Goal: Information Seeking & Learning: Find specific page/section

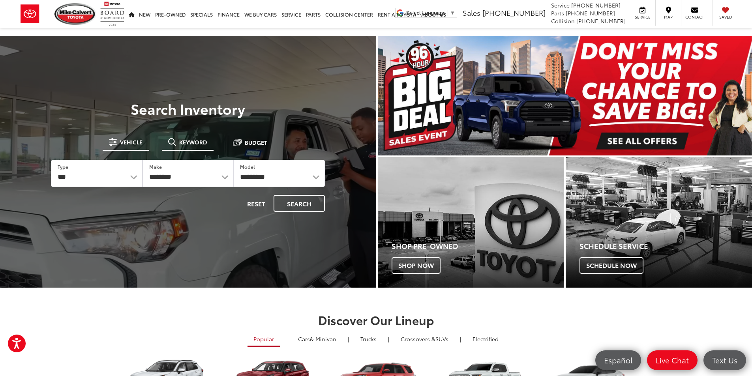
click at [182, 147] on button "Keyword" at bounding box center [188, 142] width 52 height 14
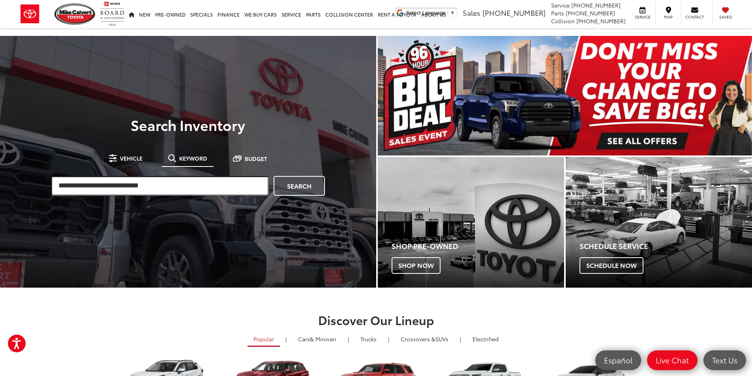
click at [159, 185] on input "search" at bounding box center [160, 186] width 218 height 20
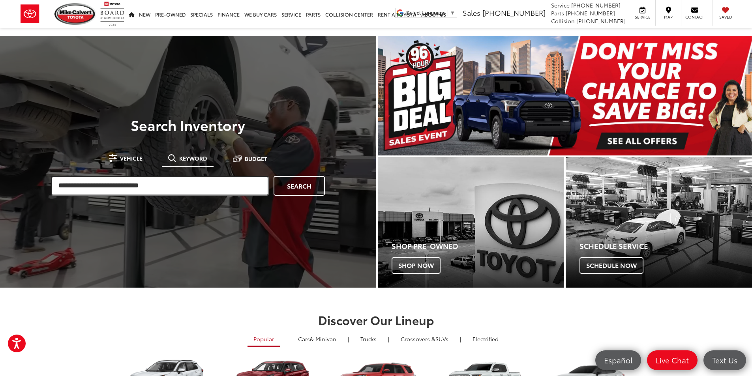
click at [129, 188] on input "search" at bounding box center [160, 186] width 218 height 20
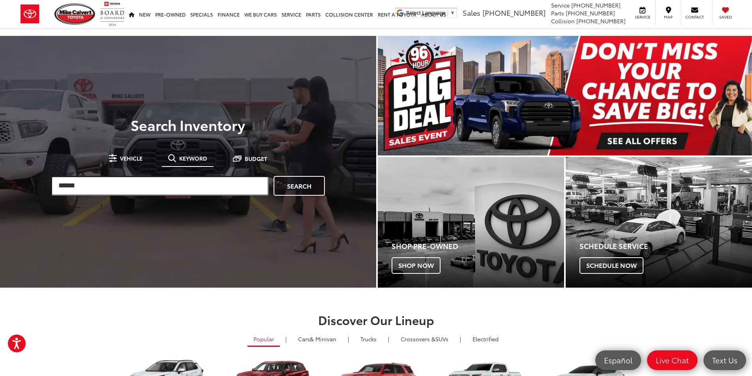
type input "******"
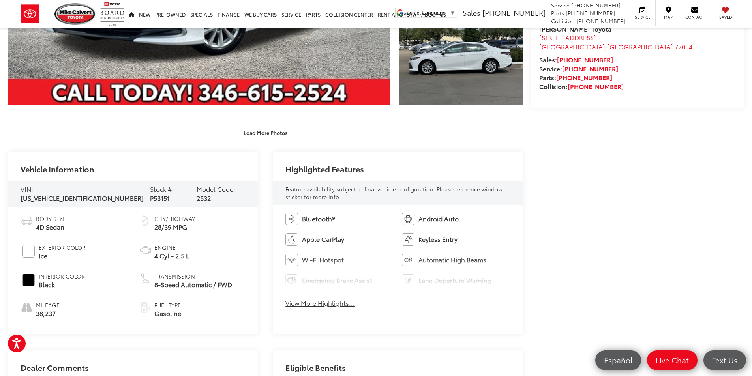
scroll to position [355, 0]
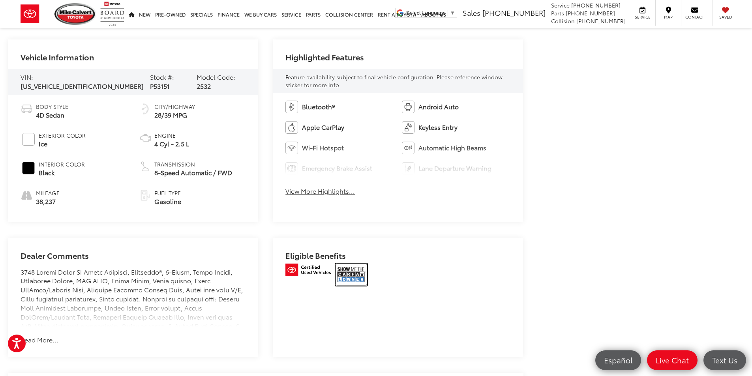
click at [365, 269] on img at bounding box center [352, 275] width 32 height 22
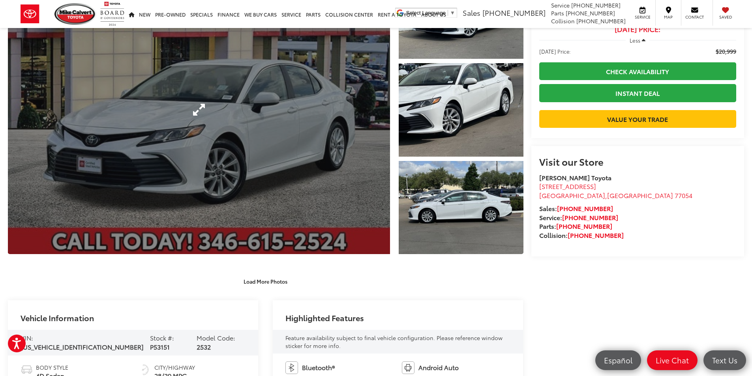
scroll to position [237, 0]
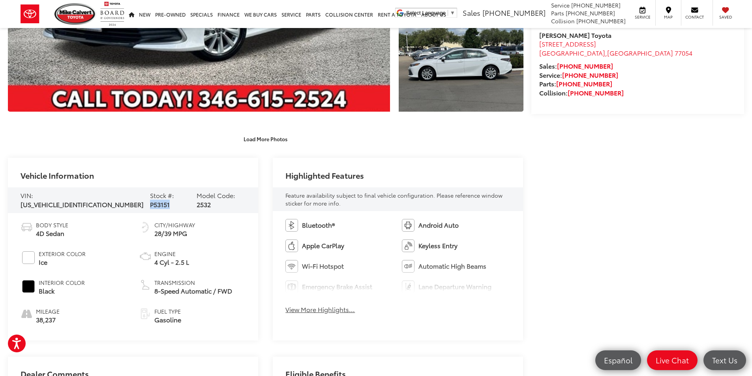
drag, startPoint x: 127, startPoint y: 198, endPoint x: 148, endPoint y: 197, distance: 21.4
click at [148, 197] on div "VIN: 4T1C11AK4RU201210 Stock #: P53151 Model Code: 2532" at bounding box center [133, 201] width 250 height 26
click at [284, 137] on button "Load More Photos" at bounding box center [265, 139] width 55 height 14
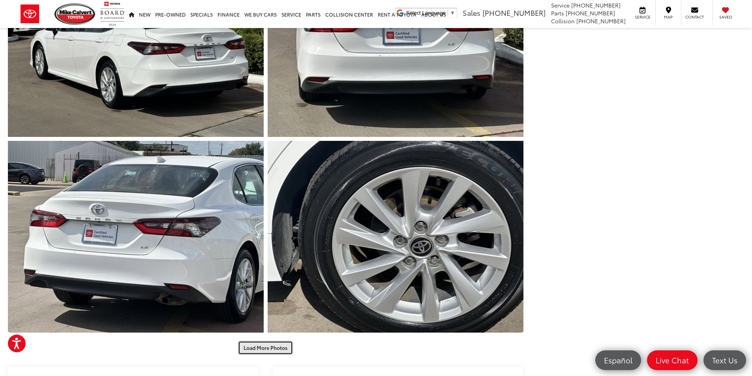
scroll to position [592, 0]
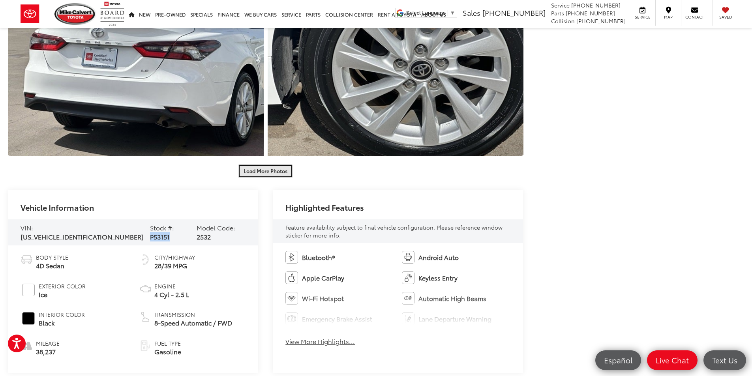
click at [265, 167] on button "Load More Photos" at bounding box center [265, 171] width 55 height 14
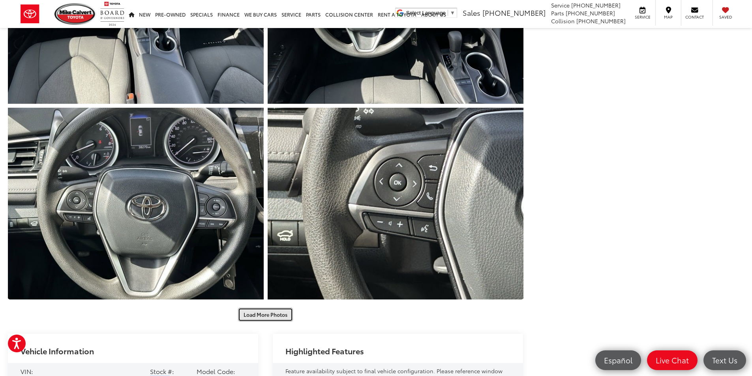
scroll to position [987, 0]
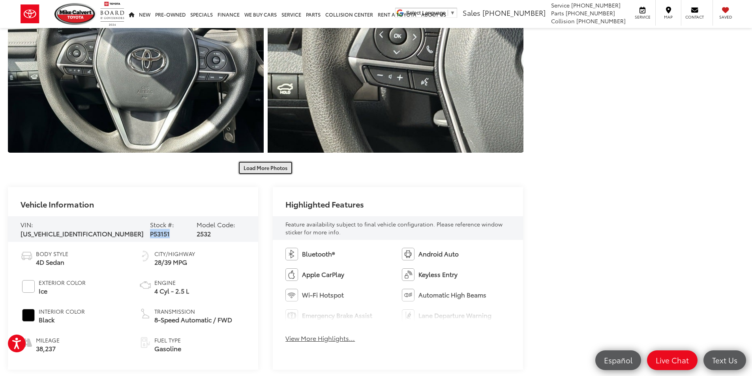
click at [278, 165] on button "Load More Photos" at bounding box center [265, 168] width 55 height 14
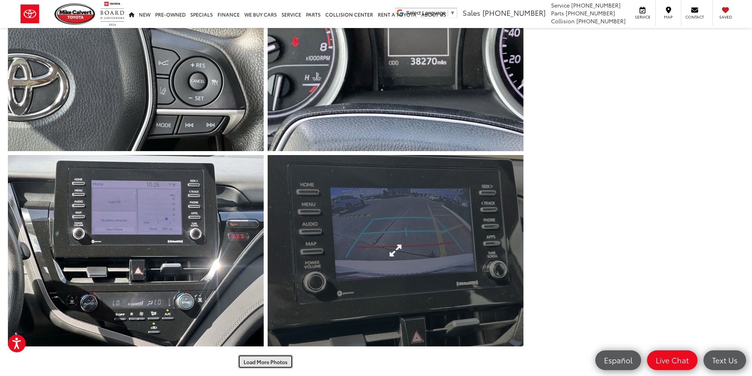
scroll to position [1461, 0]
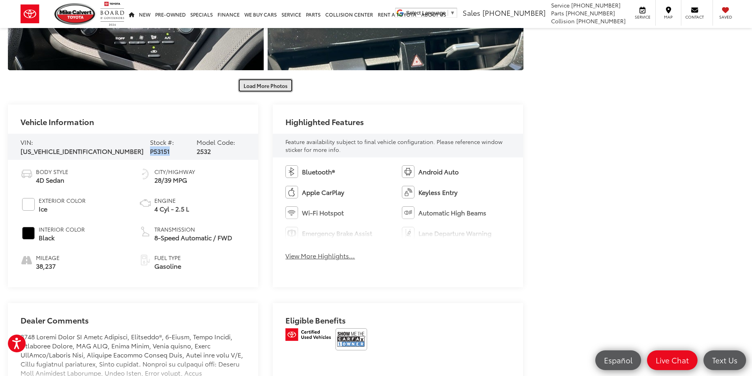
click at [265, 89] on button "Load More Photos" at bounding box center [265, 86] width 55 height 14
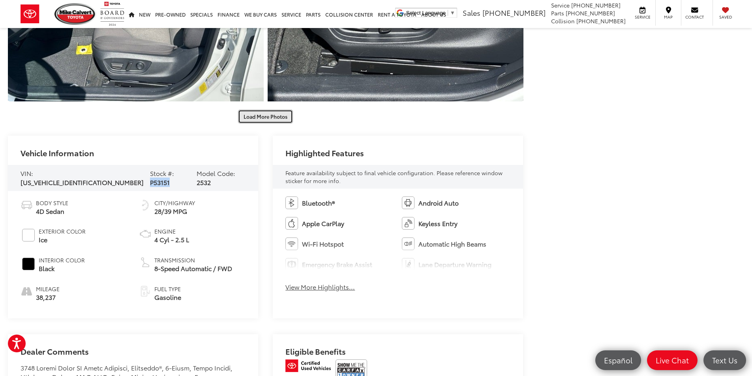
scroll to position [1856, 0]
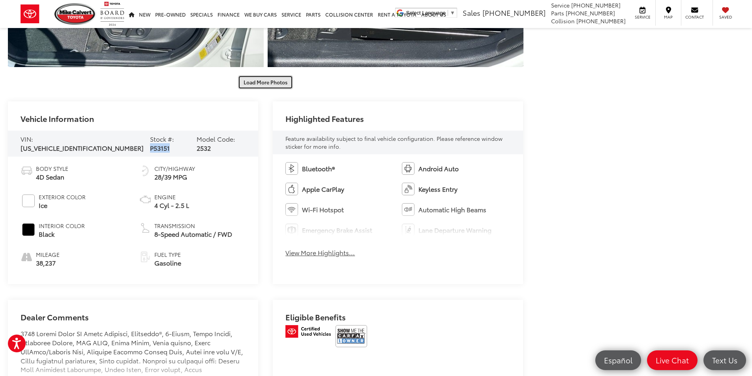
click at [266, 81] on button "Load More Photos" at bounding box center [265, 82] width 55 height 14
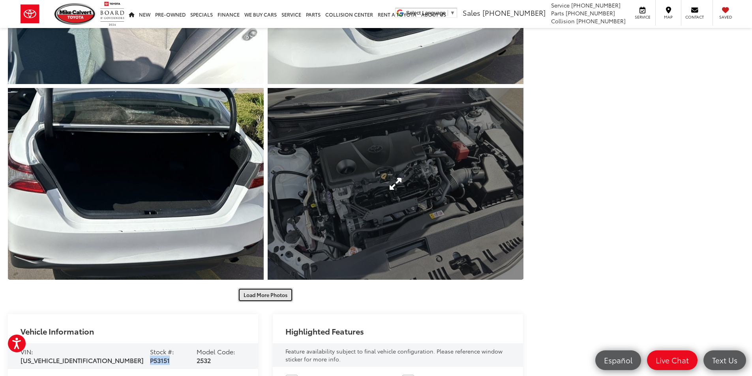
scroll to position [2172, 0]
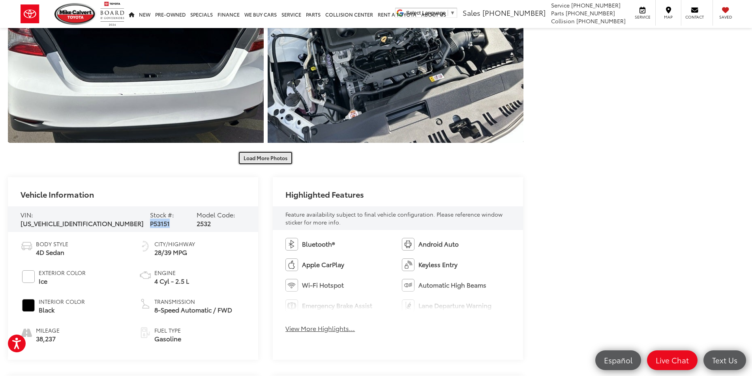
click at [254, 156] on button "Load More Photos" at bounding box center [265, 158] width 55 height 14
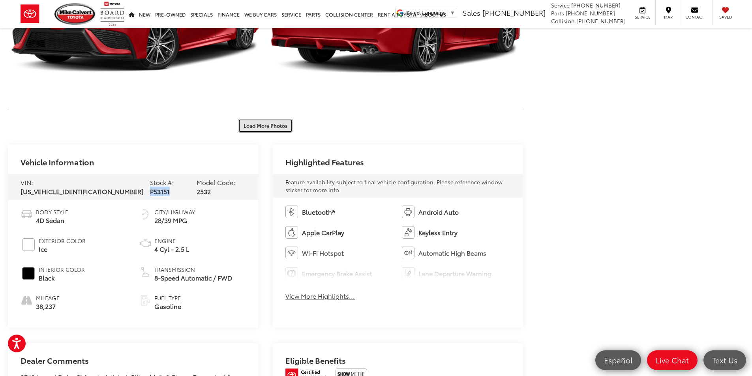
scroll to position [2686, 0]
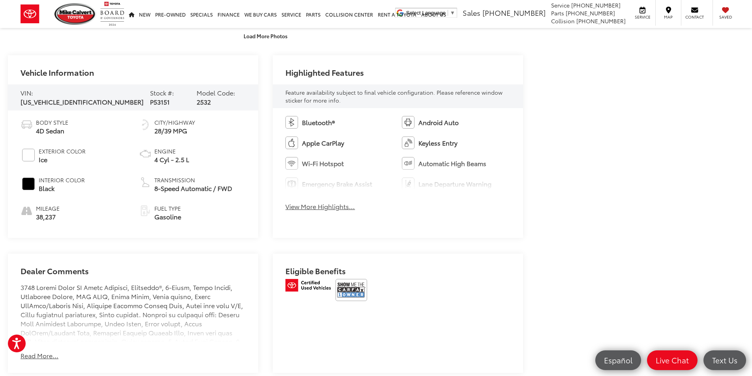
click at [70, 97] on span "4T1C11AK4RU201210" at bounding box center [82, 101] width 123 height 9
copy span "4T1C11AK4RU201210"
click at [371, 296] on div at bounding box center [398, 293] width 225 height 28
click at [353, 293] on img at bounding box center [352, 290] width 32 height 22
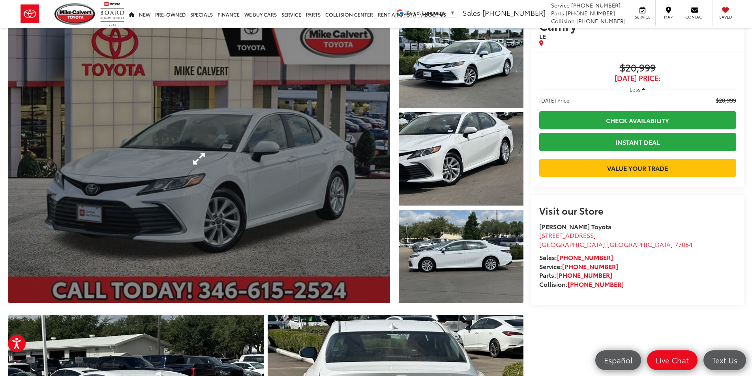
scroll to position [0, 0]
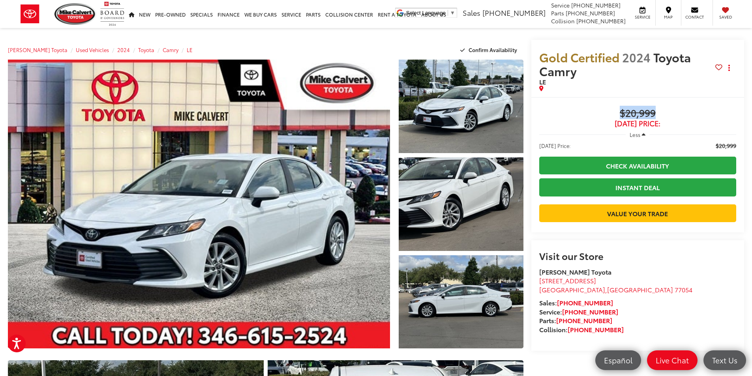
drag, startPoint x: 621, startPoint y: 114, endPoint x: 666, endPoint y: 111, distance: 45.1
click at [666, 111] on span "$20,999" at bounding box center [637, 114] width 197 height 12
click at [633, 113] on span "$20,999" at bounding box center [637, 114] width 197 height 12
drag, startPoint x: 598, startPoint y: 116, endPoint x: 622, endPoint y: 115, distance: 23.3
click at [599, 116] on span "$20,999" at bounding box center [637, 114] width 197 height 12
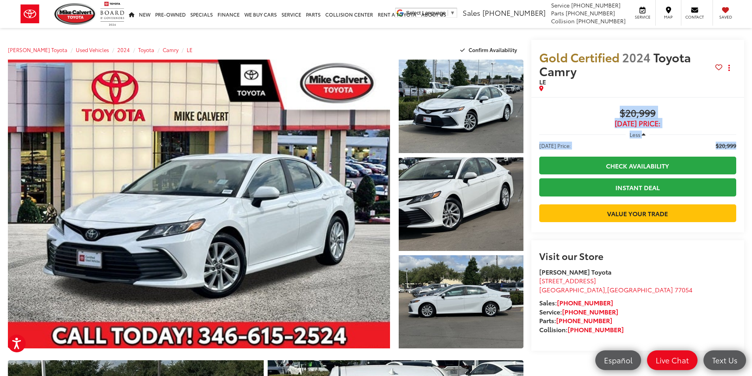
drag, startPoint x: 620, startPoint y: 114, endPoint x: 734, endPoint y: 146, distance: 119.0
click at [735, 147] on div "$20,999 Today's Price: Less Today's Price: $20,999 Check Availability Instant D…" at bounding box center [637, 165] width 197 height 115
click at [700, 113] on span "$20,999" at bounding box center [637, 114] width 197 height 12
drag, startPoint x: 616, startPoint y: 116, endPoint x: 734, endPoint y: 143, distance: 120.9
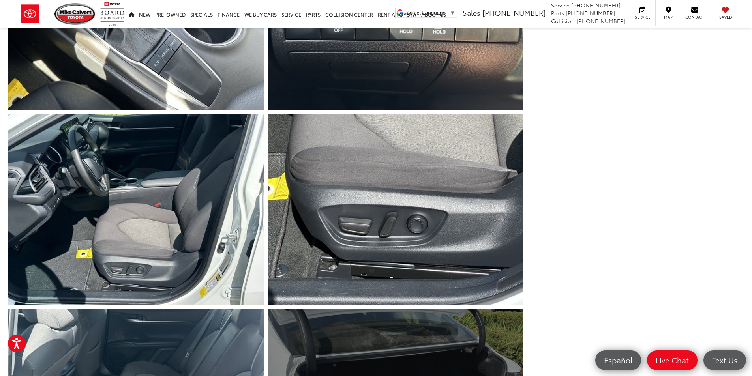
scroll to position [1738, 0]
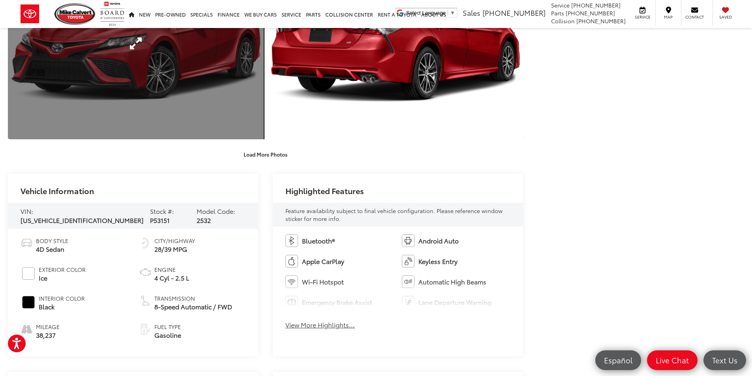
click at [263, 139] on link "Expand Photo 26" at bounding box center [136, 43] width 256 height 192
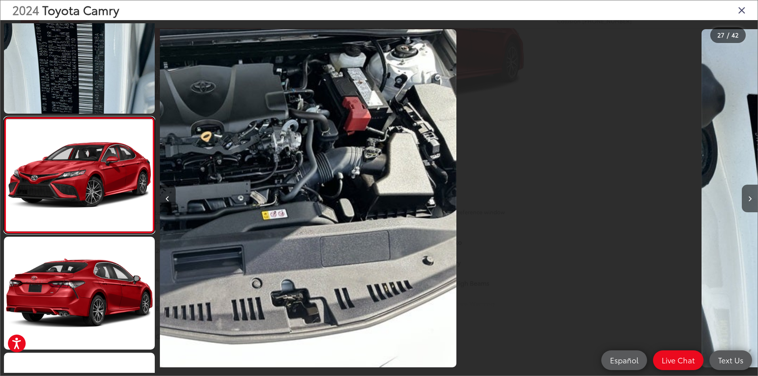
scroll to position [0, 15244]
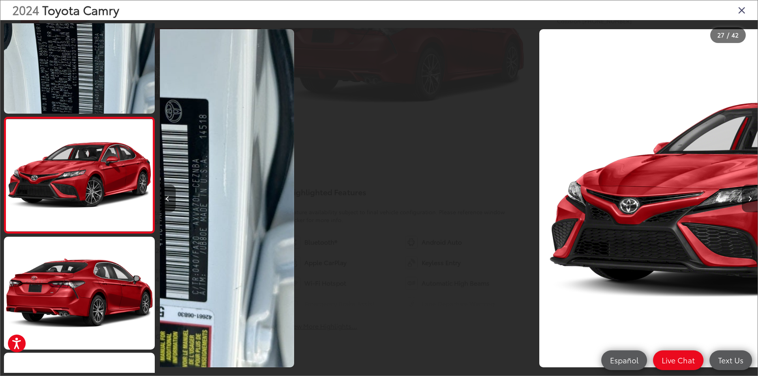
click at [744, 11] on icon "Close gallery" at bounding box center [742, 10] width 8 height 10
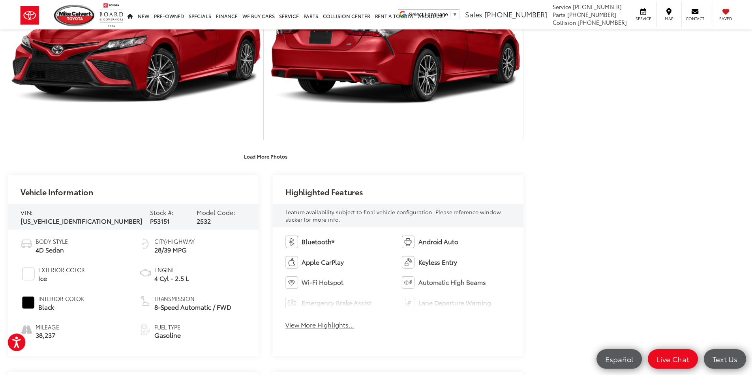
scroll to position [2567, 0]
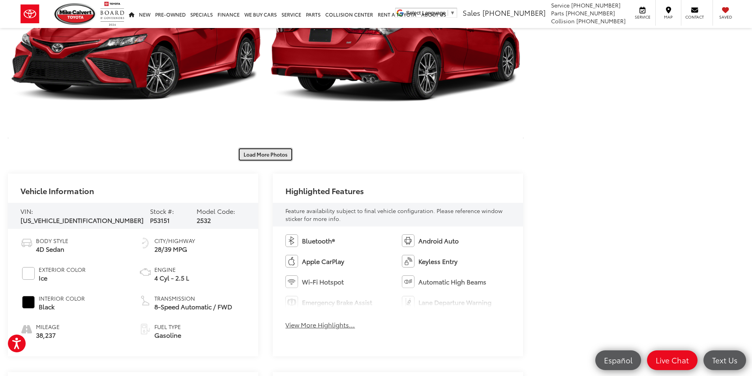
click at [274, 153] on button "Load More Photos" at bounding box center [265, 155] width 55 height 14
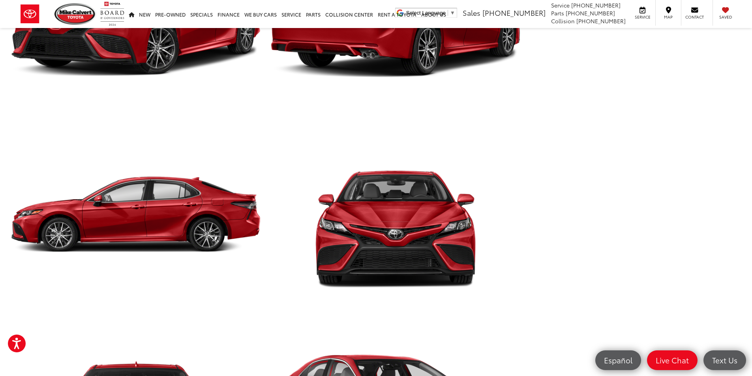
scroll to position [2725, 0]
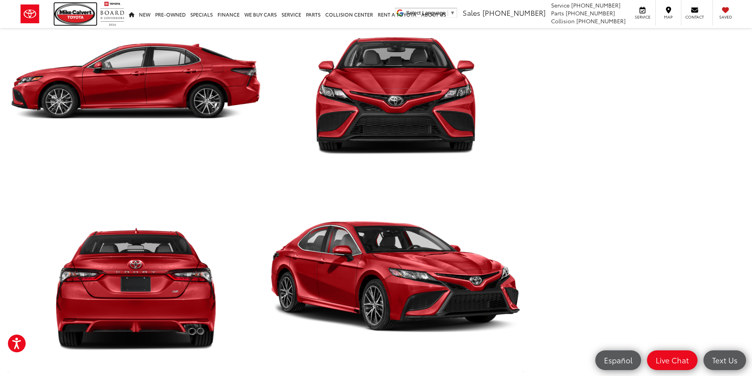
click at [87, 12] on img at bounding box center [76, 14] width 42 height 22
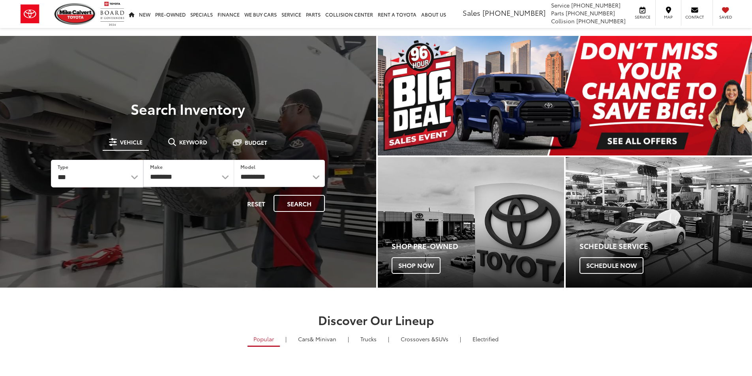
select select "******"
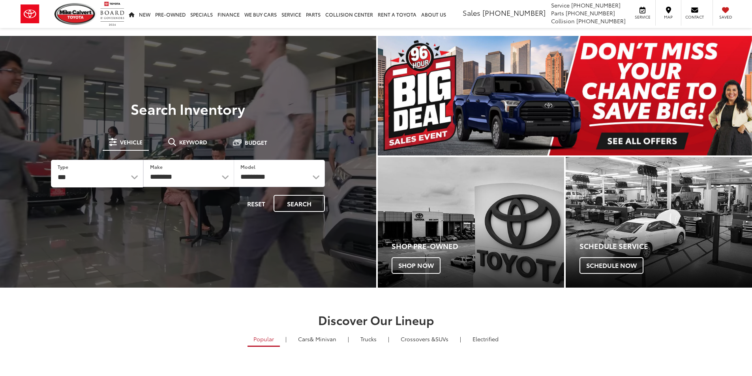
click at [51, 160] on select "*** *** **** *********" at bounding box center [96, 173] width 91 height 27
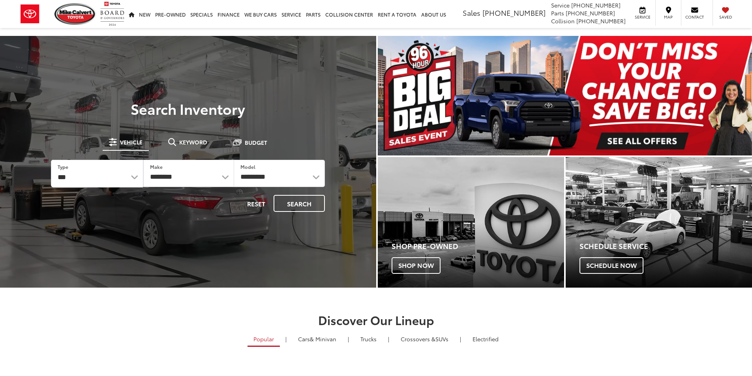
select select
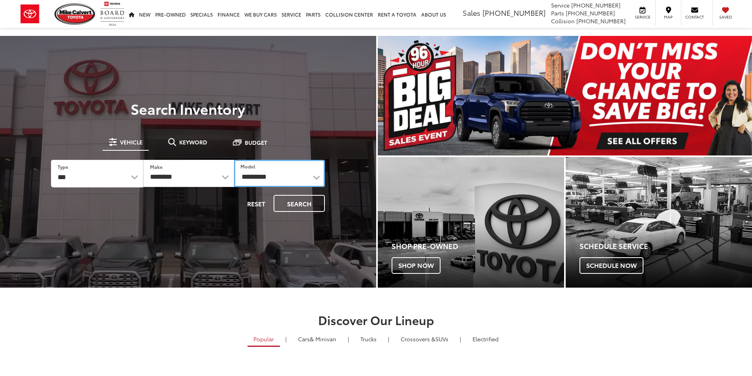
click at [295, 179] on select "**********" at bounding box center [279, 173] width 91 height 27
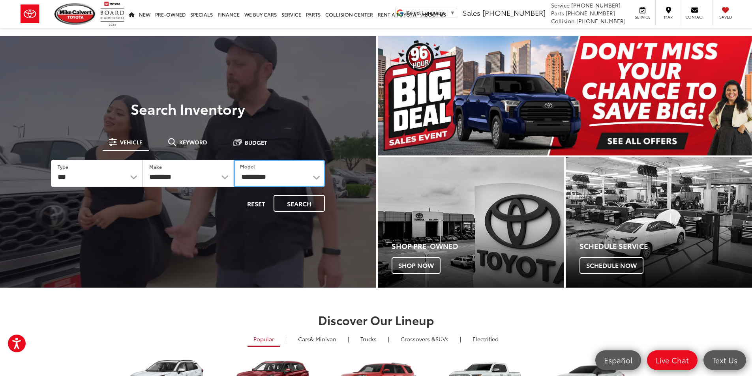
select select "*****"
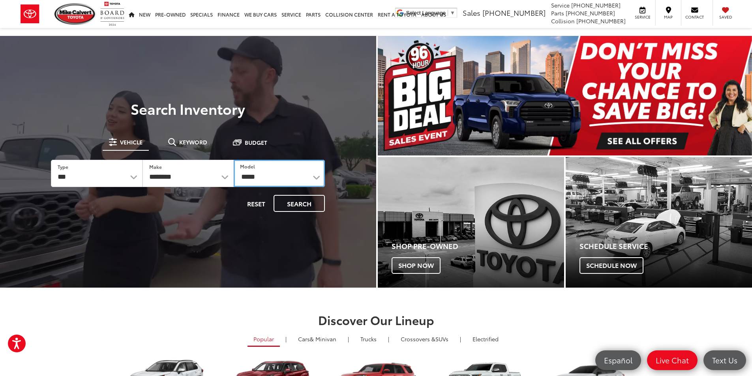
click at [234, 160] on select "**********" at bounding box center [279, 173] width 91 height 27
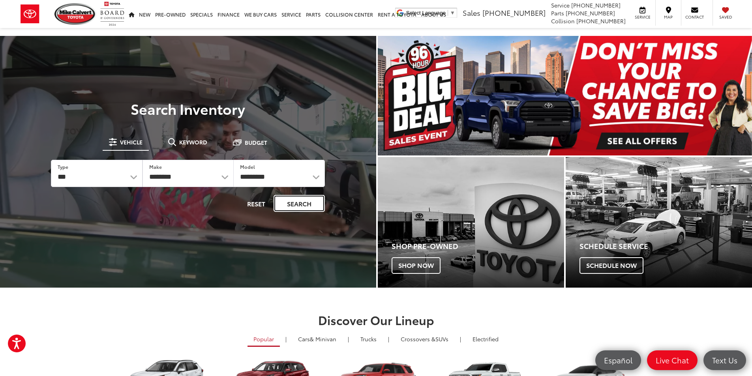
click at [306, 200] on button "Search" at bounding box center [299, 203] width 51 height 17
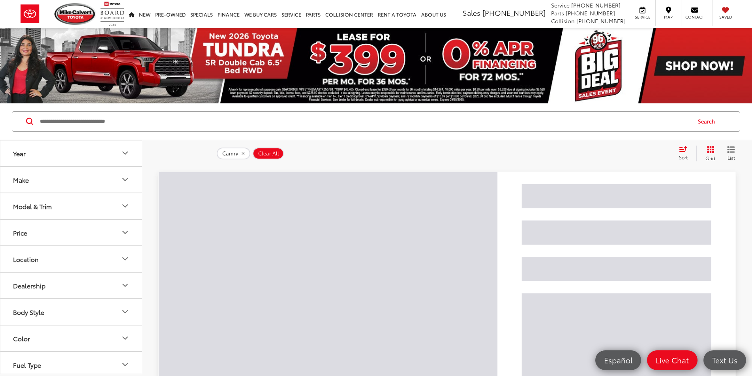
click at [684, 152] on div "Sort" at bounding box center [685, 154] width 21 height 16
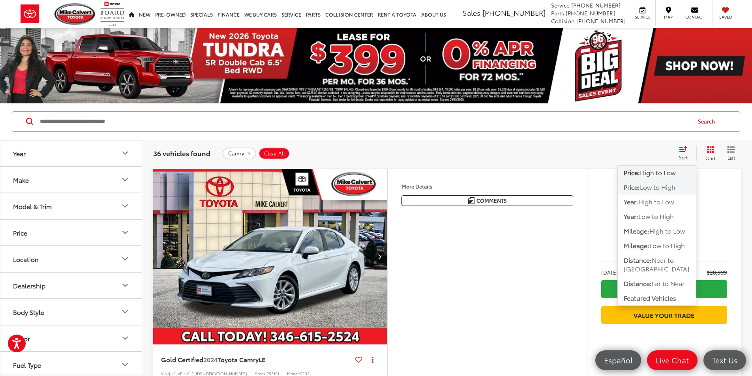
click at [654, 191] on span "Low to High" at bounding box center [658, 186] width 36 height 9
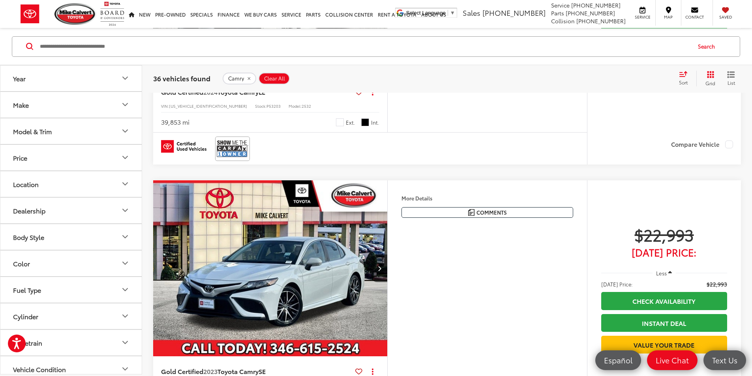
scroll to position [1106, 0]
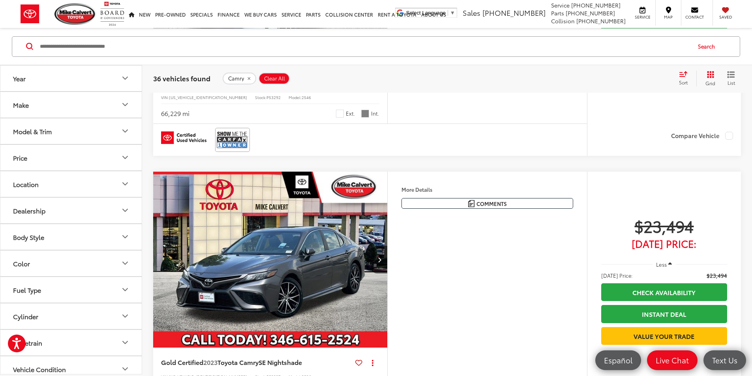
scroll to position [1422, 0]
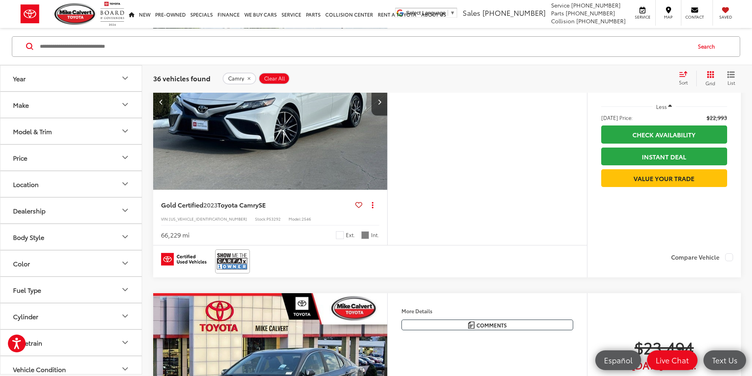
scroll to position [1066, 0]
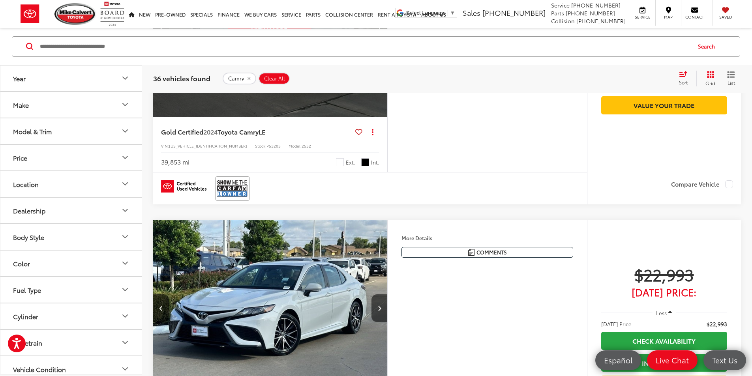
click at [382, 32] on icon "Next image" at bounding box center [380, 29] width 4 height 6
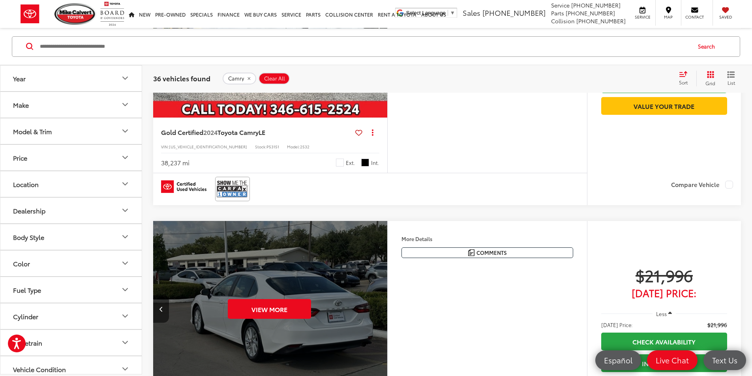
scroll to position [790, 0]
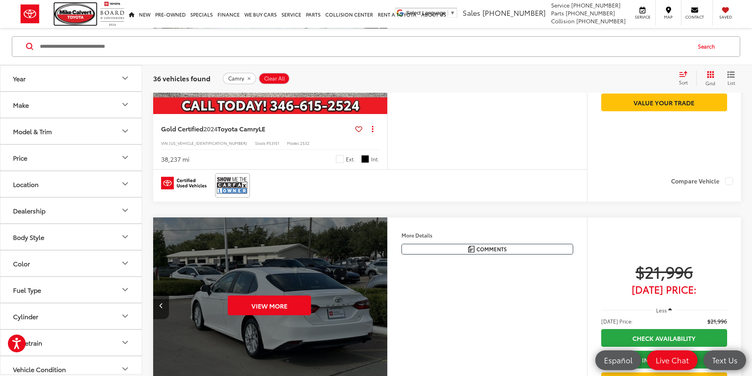
click at [67, 12] on img at bounding box center [76, 14] width 42 height 22
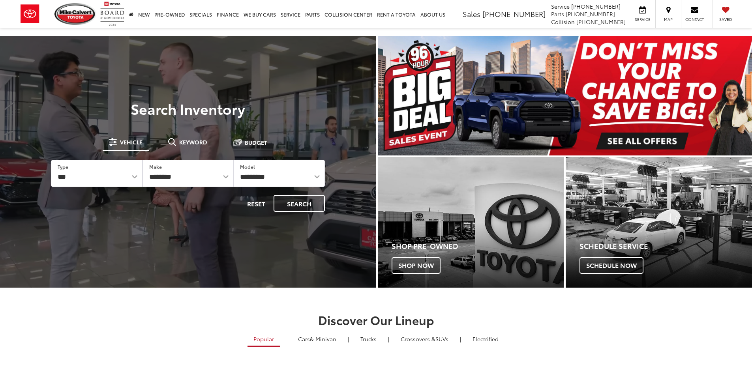
click at [175, 142] on span at bounding box center [172, 142] width 8 height 8
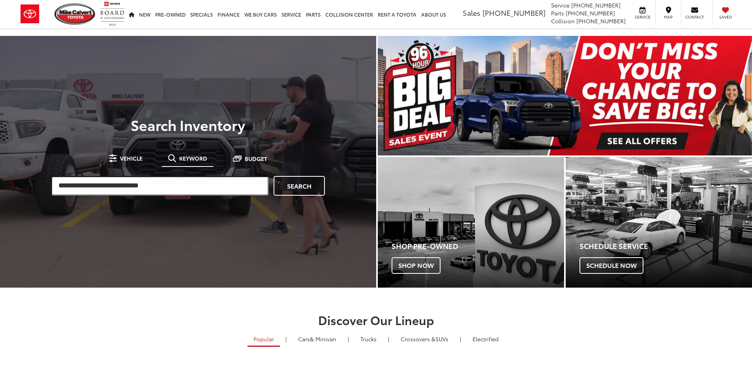
click at [151, 185] on input "search" at bounding box center [160, 186] width 218 height 20
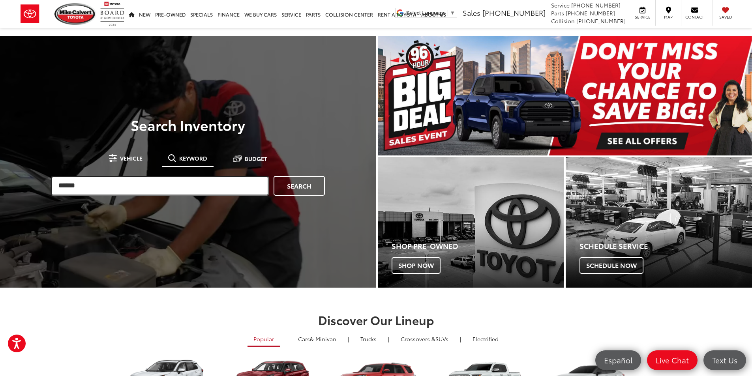
type input "******"
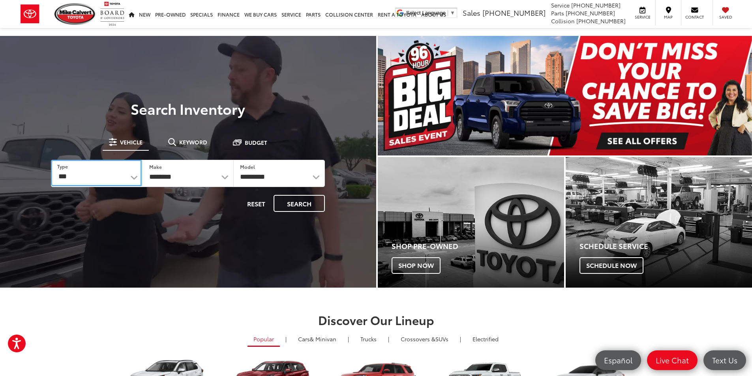
click at [113, 182] on select "*** *** **** *********" at bounding box center [96, 173] width 90 height 26
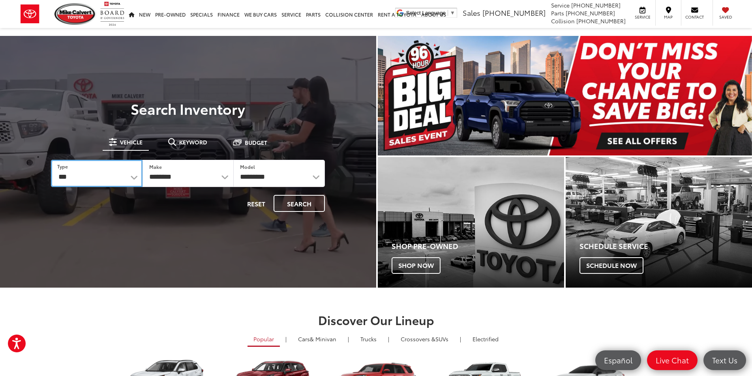
select select "********"
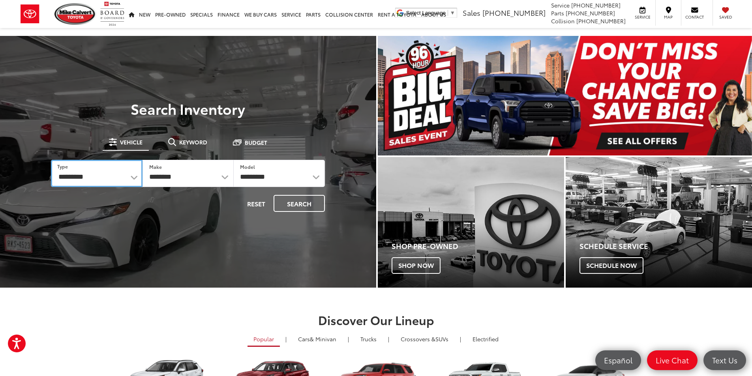
click at [51, 160] on select "*** *** **** *********" at bounding box center [96, 173] width 91 height 27
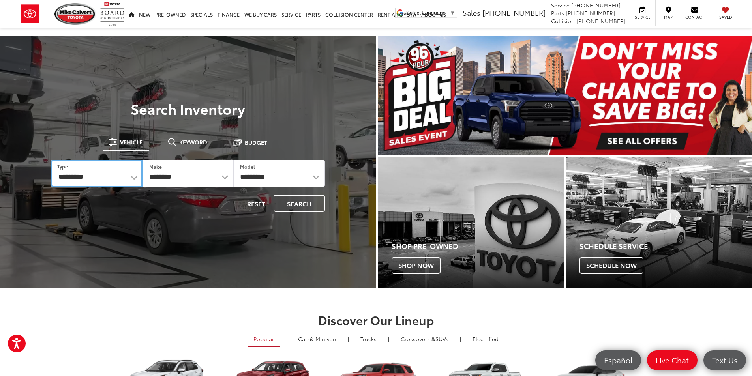
select select "******"
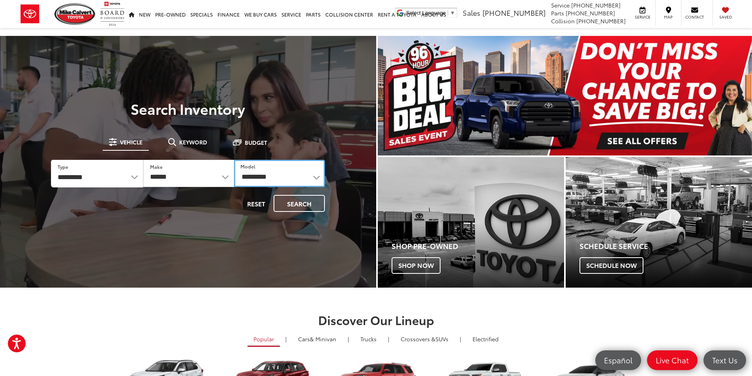
click at [269, 176] on select "**********" at bounding box center [279, 173] width 91 height 27
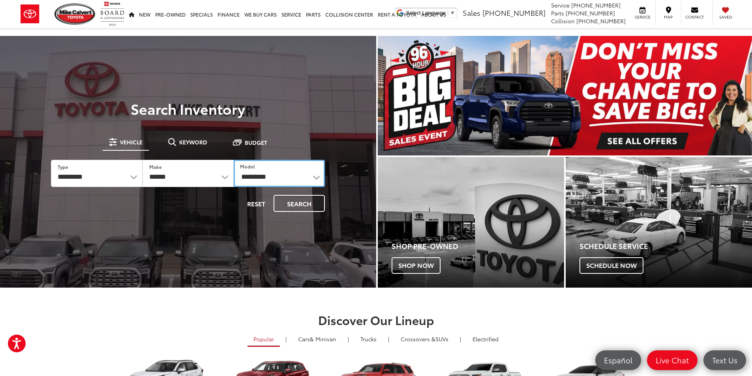
select select "*******"
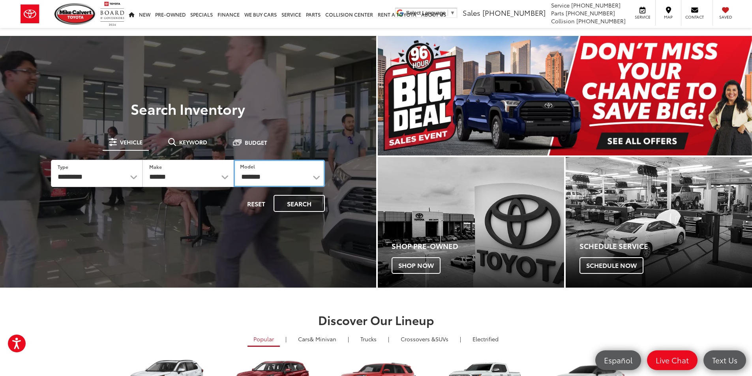
click at [234, 160] on select "**********" at bounding box center [279, 173] width 91 height 27
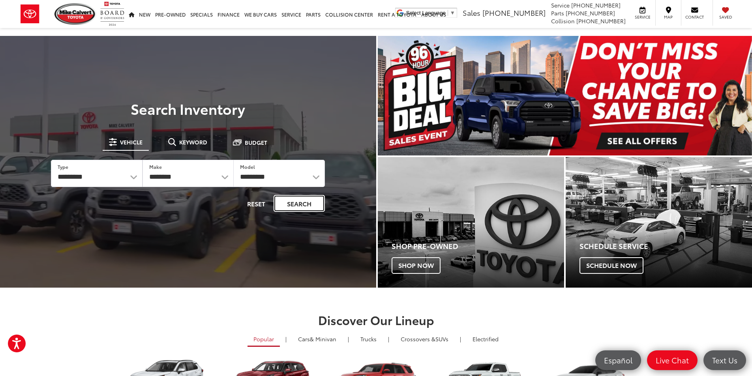
click at [285, 200] on button "Search" at bounding box center [299, 203] width 51 height 17
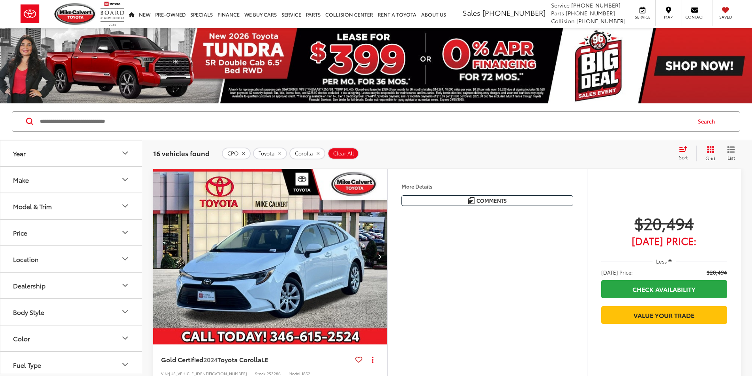
click at [117, 203] on button "Model & Trim" at bounding box center [71, 207] width 142 height 26
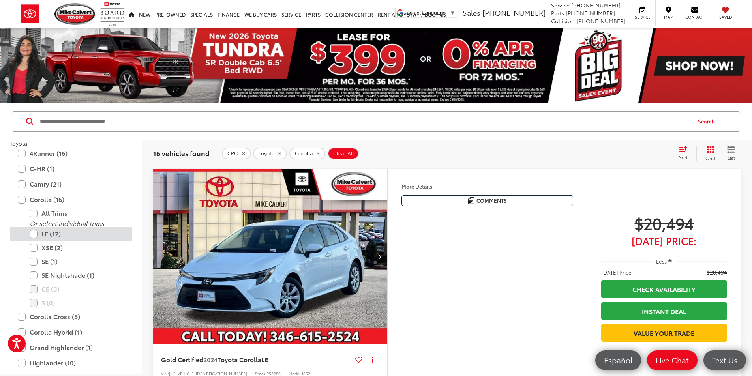
click at [35, 234] on label "LE (12)" at bounding box center [77, 234] width 95 height 14
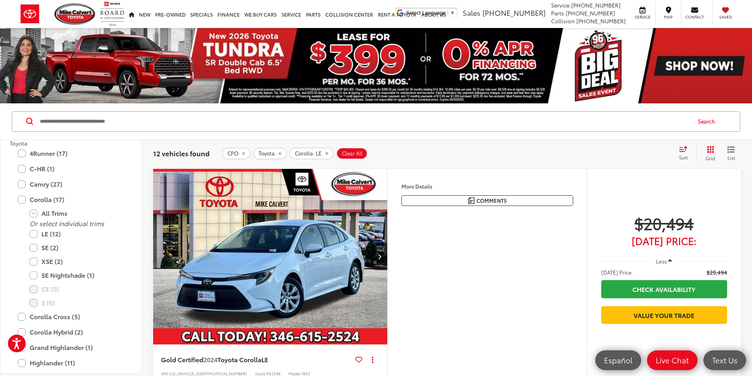
click at [355, 122] on input "Search by Make, Model, or Keyword" at bounding box center [365, 121] width 652 height 19
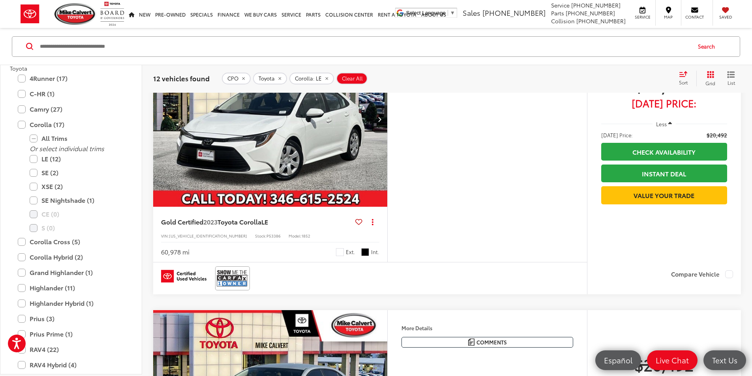
scroll to position [2093, 0]
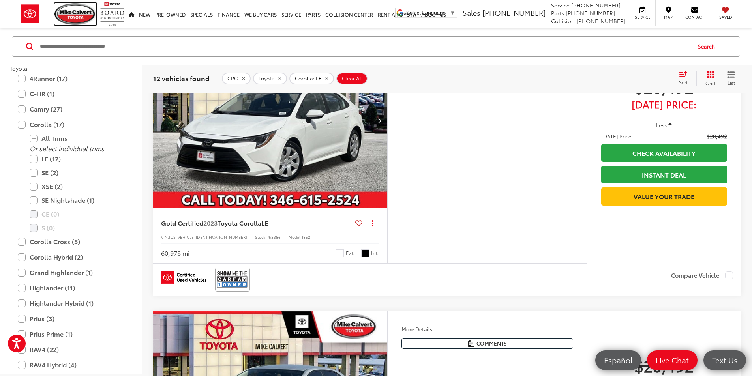
drag, startPoint x: 71, startPoint y: 15, endPoint x: 212, endPoint y: 214, distance: 243.5
click at [71, 15] on img at bounding box center [76, 14] width 42 height 22
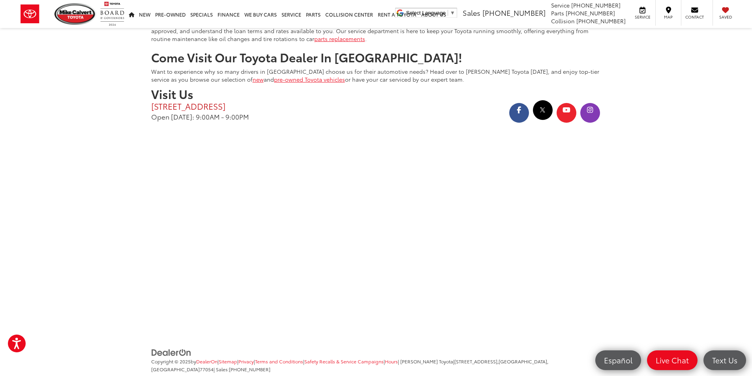
drag, startPoint x: 150, startPoint y: 87, endPoint x: 322, endPoint y: 93, distance: 172.3
click at [322, 93] on div "Visit Us [STREET_ADDRESS] Open [DATE]: 9:00AM - 9:00PM" at bounding box center [260, 104] width 231 height 34
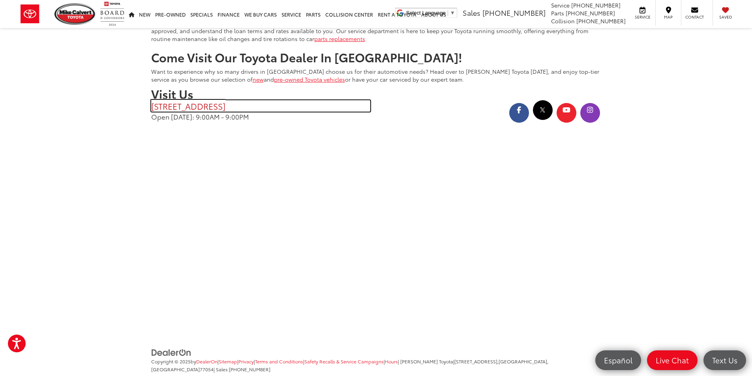
copy p "[STREET_ADDRESS]"
